Goal: Task Accomplishment & Management: Use online tool/utility

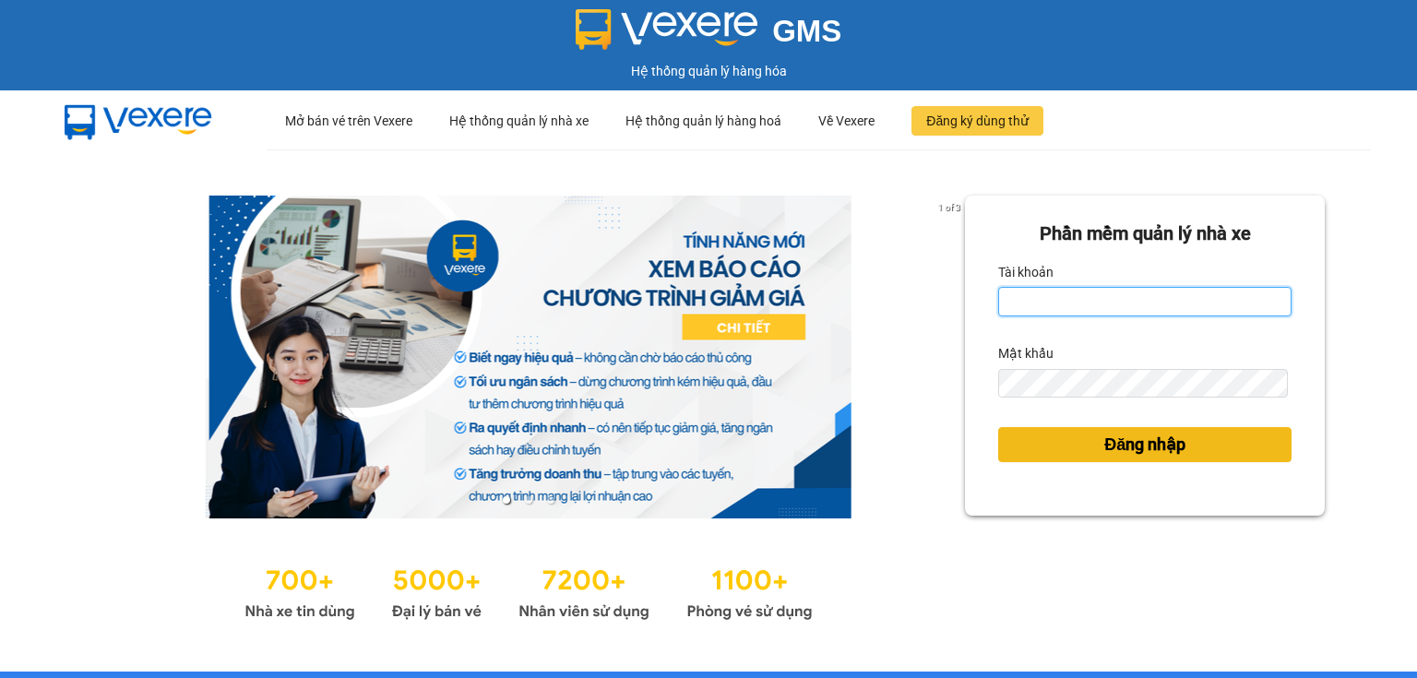
type input "ngoc.taithang"
click at [1127, 450] on span "Đăng nhập" at bounding box center [1144, 445] width 81 height 26
click at [1127, 442] on span "Đăng nhập" at bounding box center [1144, 445] width 81 height 26
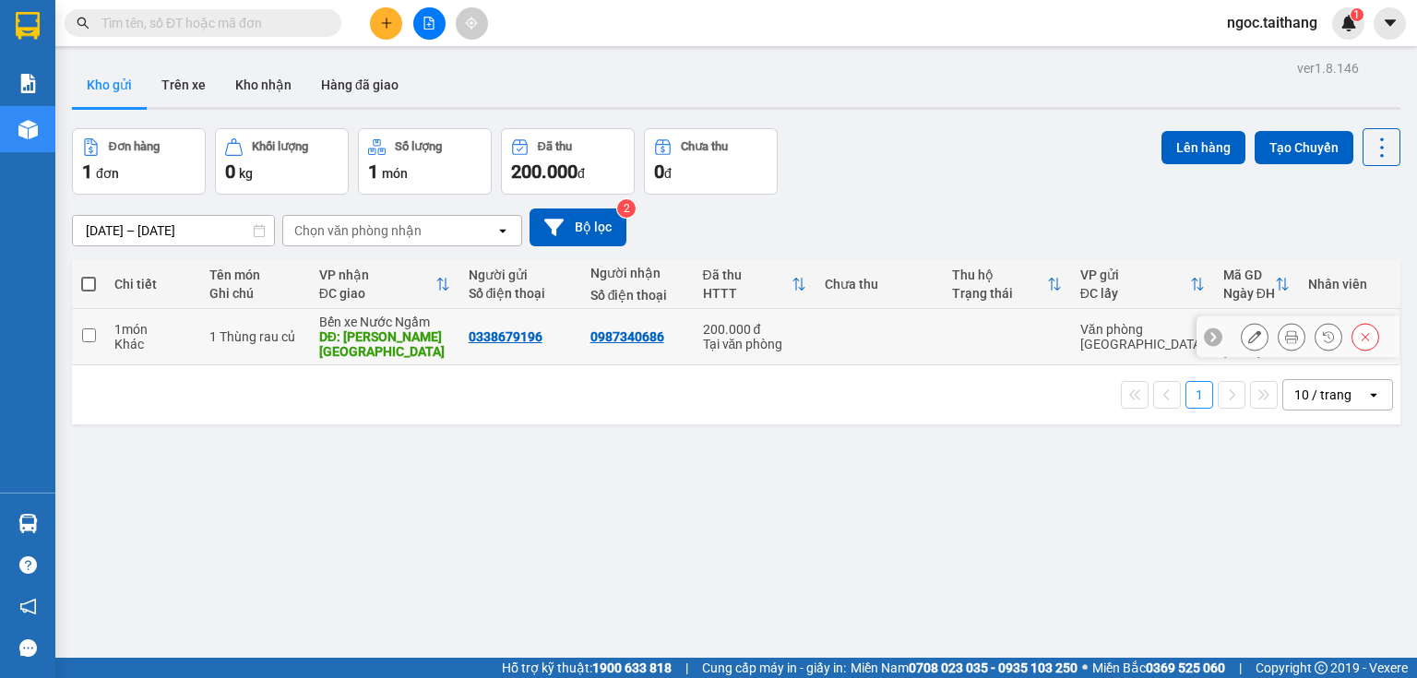
click at [1285, 330] on icon at bounding box center [1291, 336] width 13 height 13
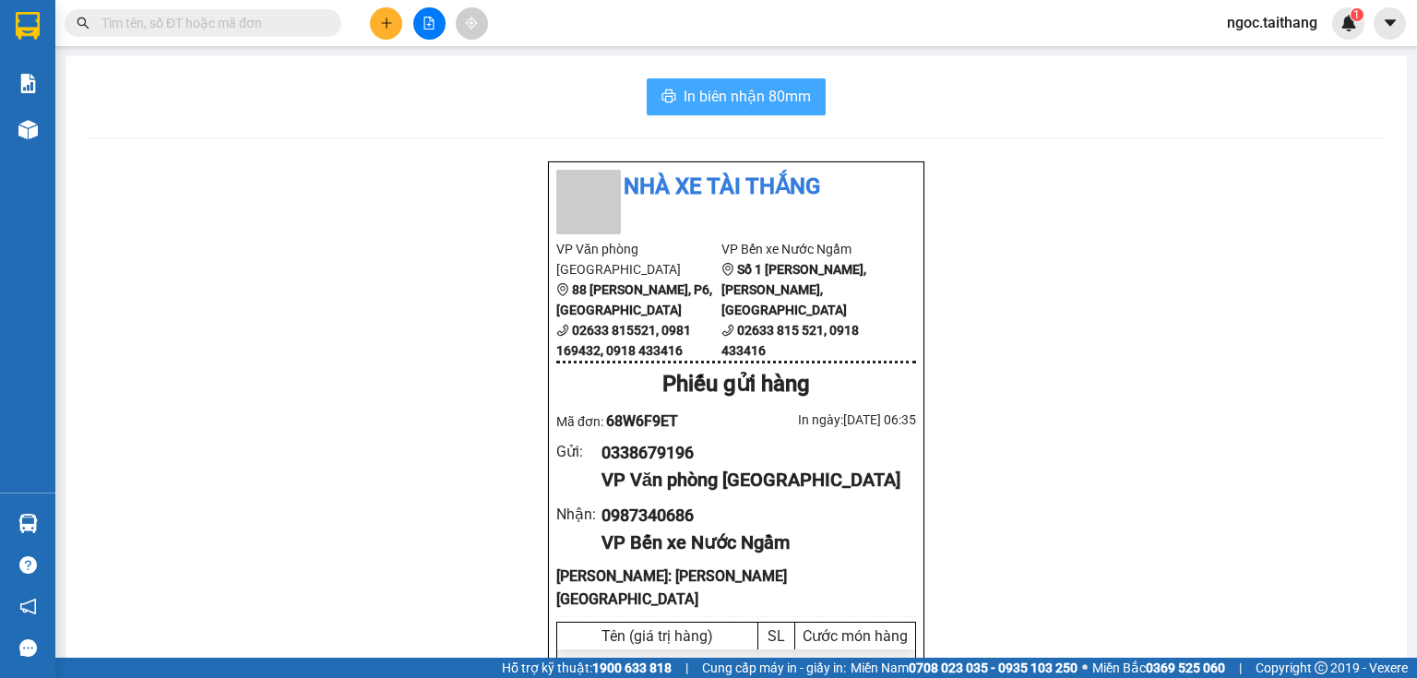
click at [750, 88] on span "In biên nhận 80mm" at bounding box center [746, 96] width 127 height 23
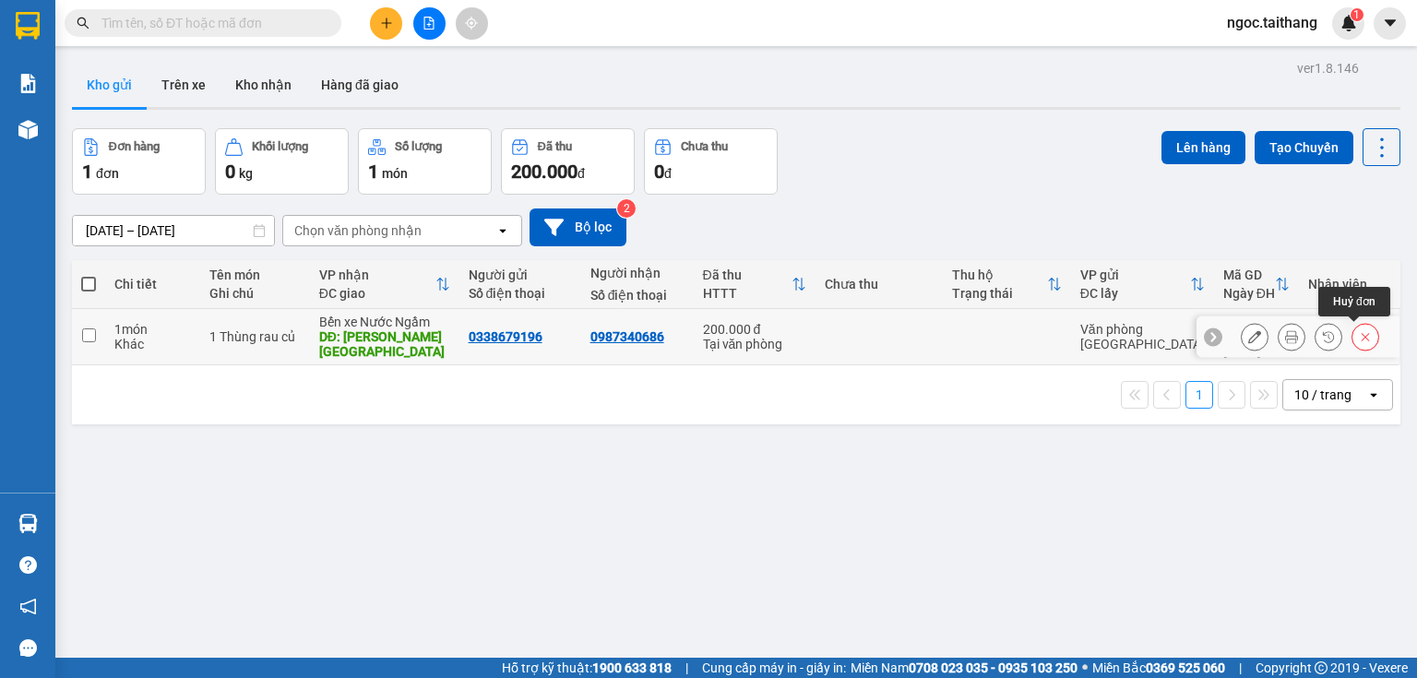
click at [1359, 335] on icon at bounding box center [1365, 336] width 13 height 13
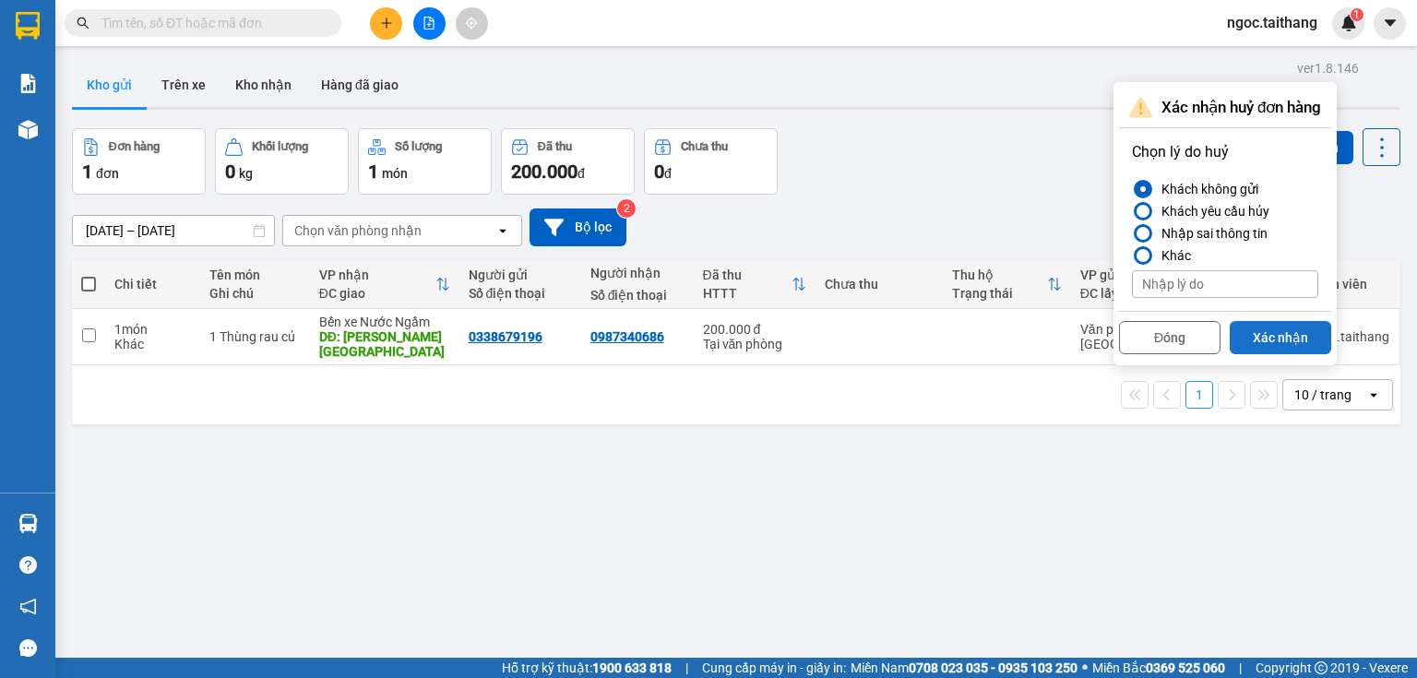
click at [1280, 337] on button "Xác nhận" at bounding box center [1279, 337] width 101 height 33
